Goal: Task Accomplishment & Management: Use online tool/utility

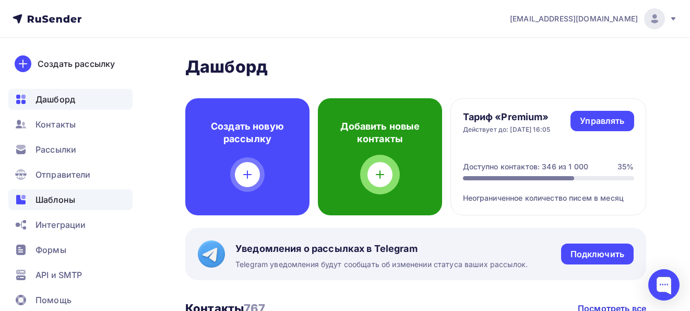
click at [60, 201] on span "Шаблоны" at bounding box center [55, 199] width 40 height 13
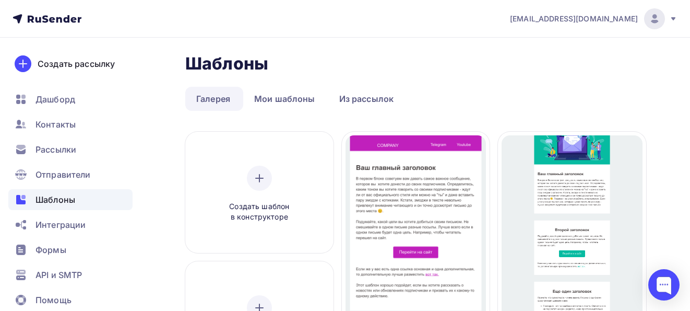
scroll to position [2, 0]
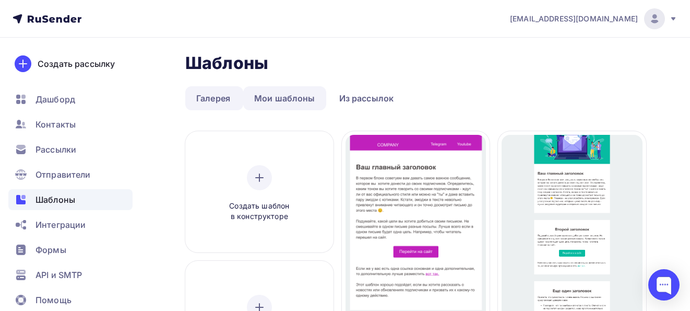
click at [299, 98] on link "Мои шаблоны" at bounding box center [284, 98] width 83 height 24
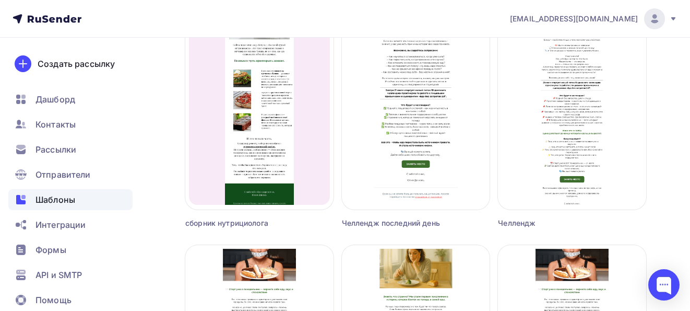
scroll to position [753, 0]
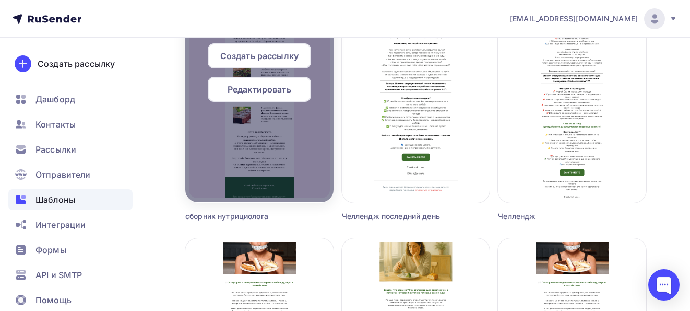
click at [282, 132] on div at bounding box center [259, 76] width 148 height 251
click at [281, 85] on span "Редактировать" at bounding box center [260, 89] width 64 height 13
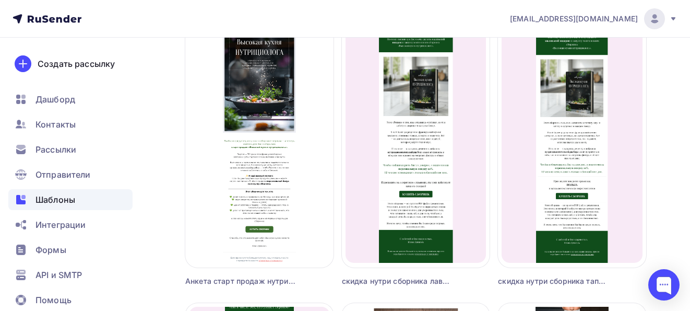
scroll to position [403, 0]
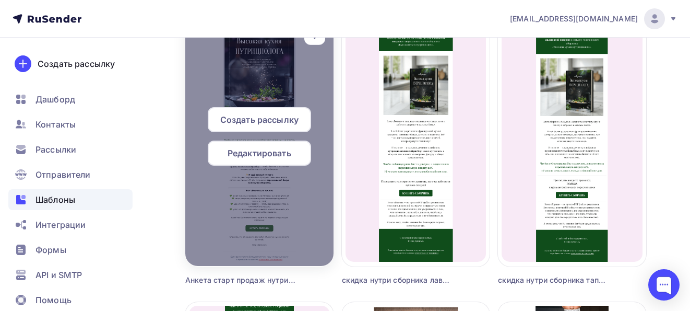
click at [272, 159] on span "Редактировать" at bounding box center [260, 153] width 64 height 13
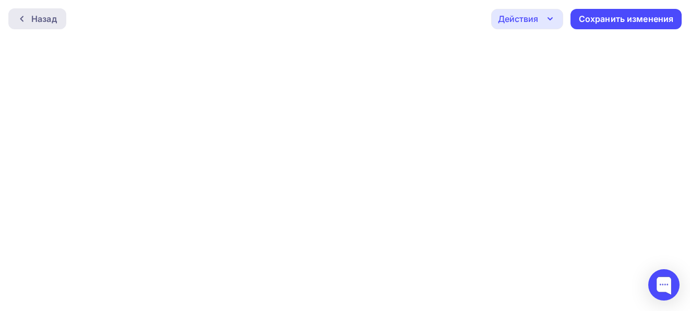
click at [49, 19] on div "Назад" at bounding box center [44, 19] width 26 height 13
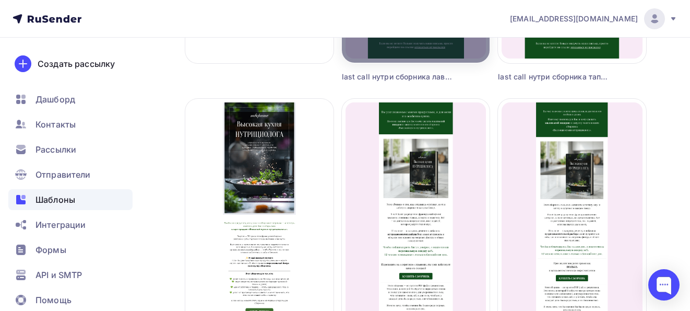
scroll to position [361, 0]
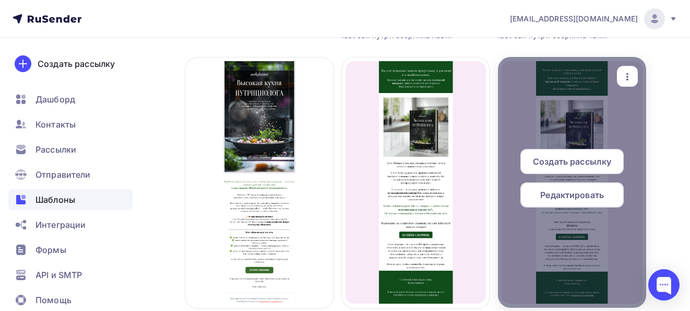
click at [571, 195] on span "Редактировать" at bounding box center [572, 194] width 64 height 13
